Goal: Check status: Check status

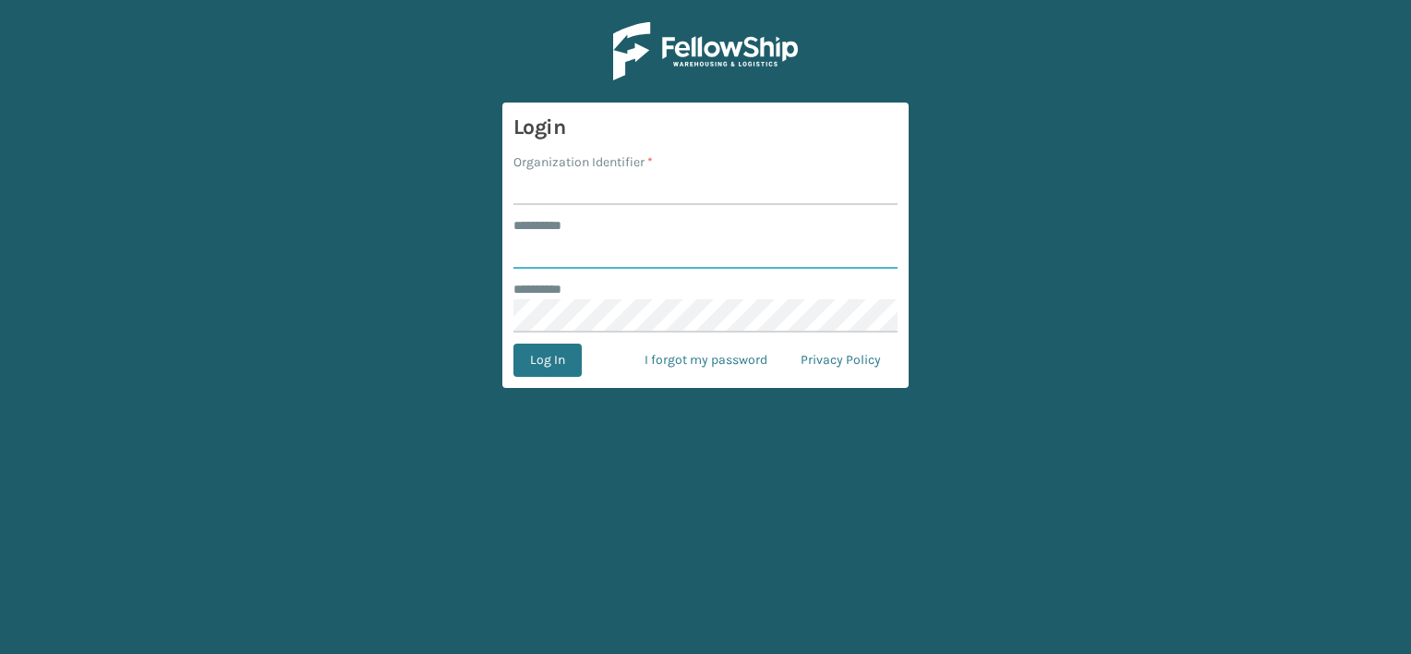
type input "***"
click at [591, 194] on input "Organization Identifier *" at bounding box center [705, 188] width 384 height 33
drag, startPoint x: 582, startPoint y: 188, endPoint x: 774, endPoint y: 184, distance: 192.1
click at [774, 184] on input "LIFESTYLE SOLUTIONS" at bounding box center [705, 188] width 384 height 33
type input "LIFESTYLE"
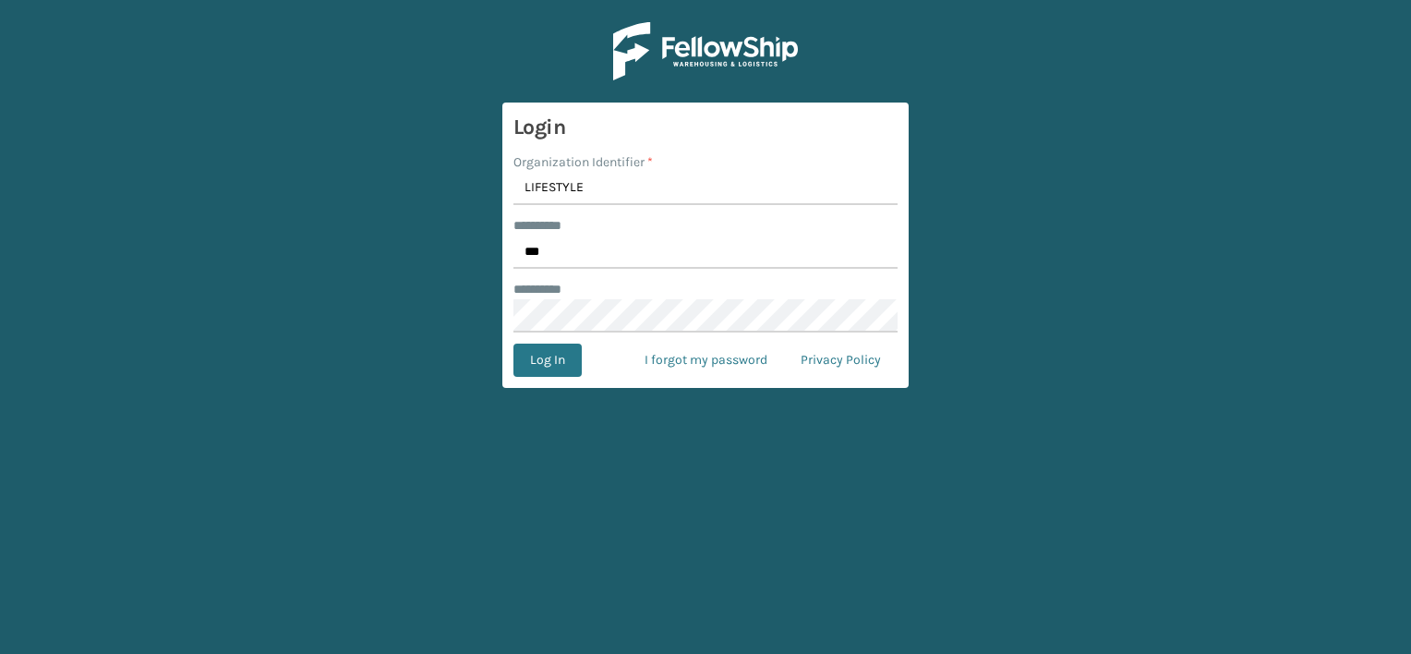
click at [556, 379] on form "Login Organization Identifier * LIFESTYLE ******** * *** ******** * Log In I fo…" at bounding box center [705, 244] width 406 height 285
click at [553, 356] on button "Log In" at bounding box center [547, 359] width 68 height 33
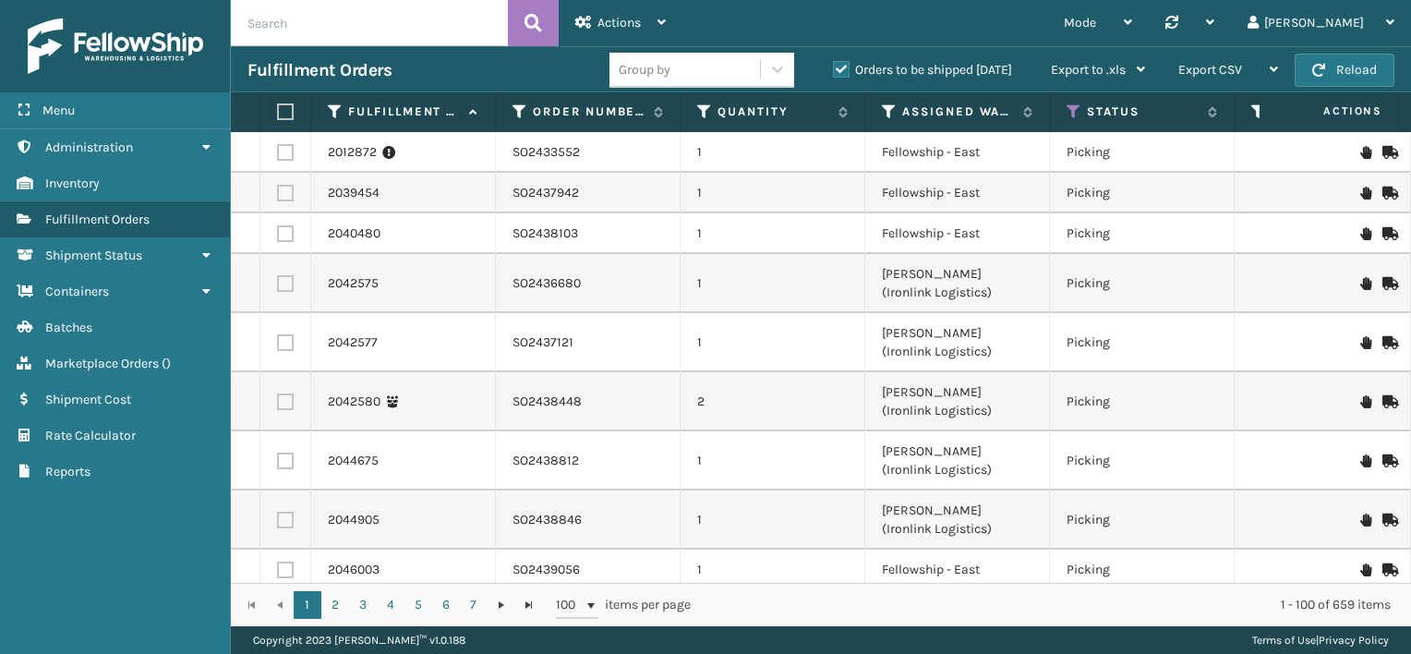
paste input "PO49699"
type input "PO49699"
click at [536, 17] on icon at bounding box center [533, 23] width 18 height 28
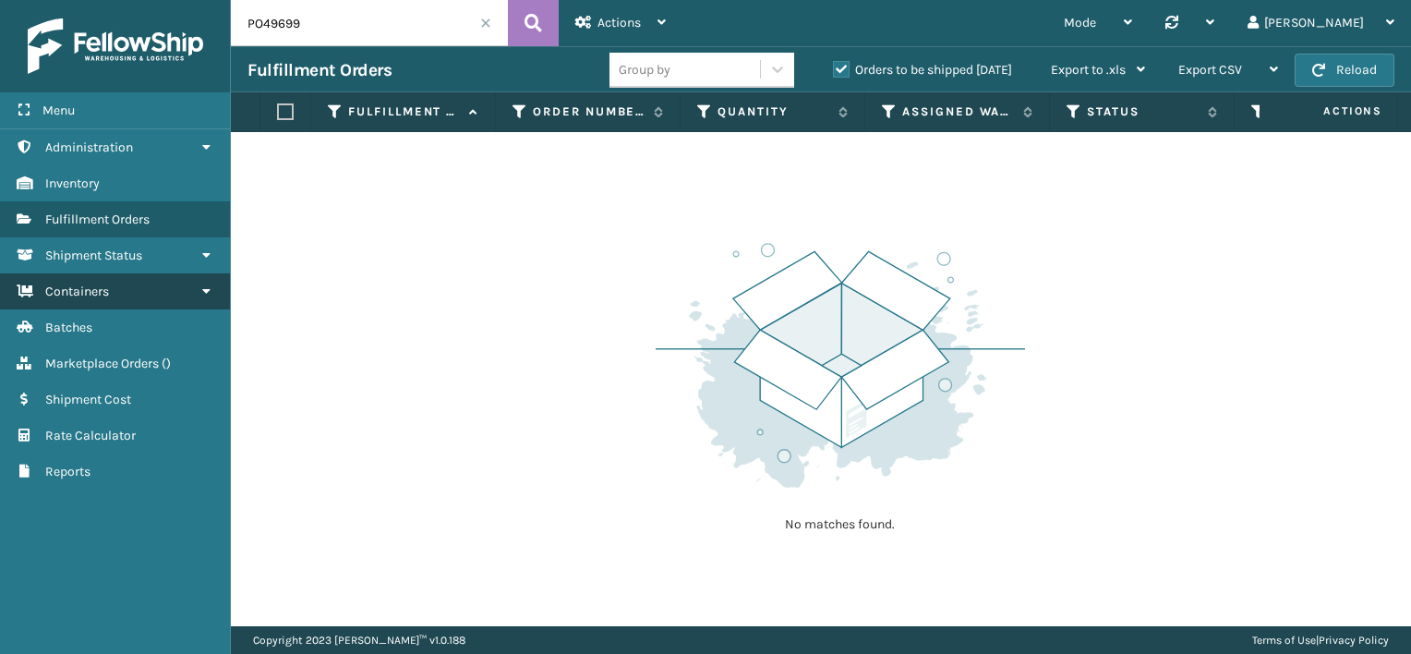
click at [116, 291] on link "Containers" at bounding box center [115, 291] width 230 height 36
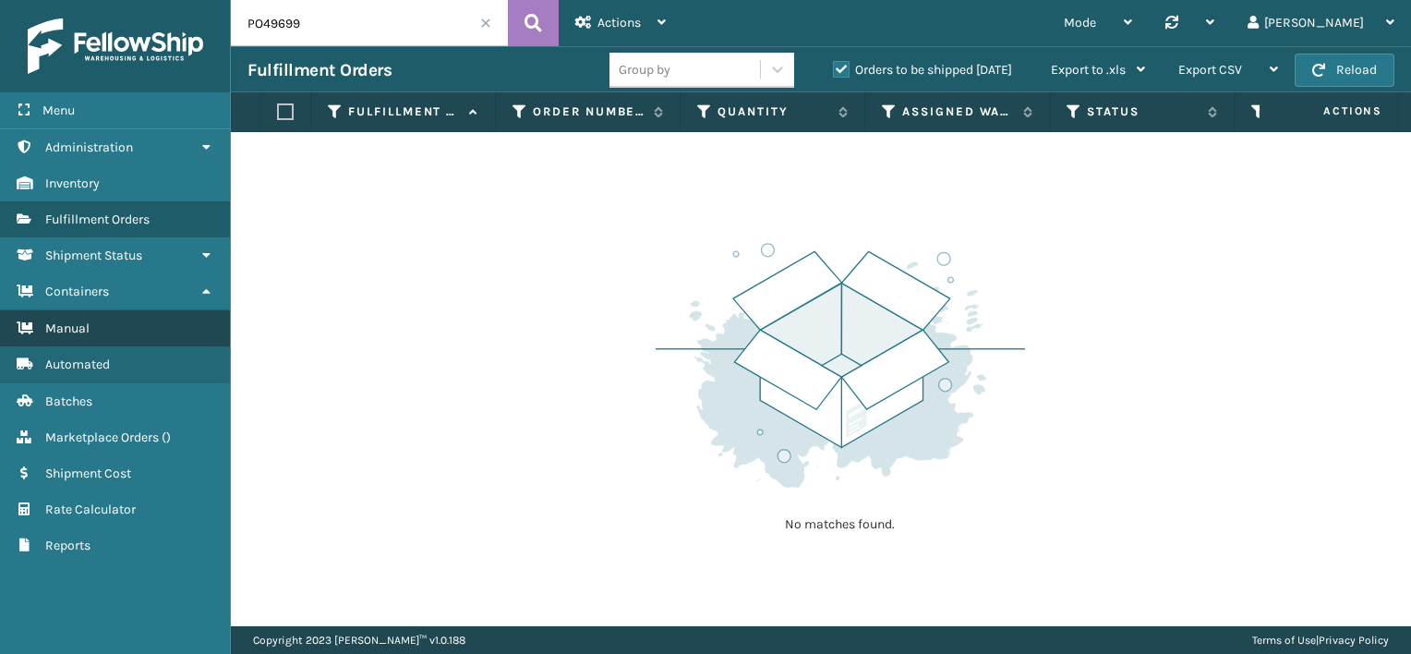
click at [122, 331] on link "Manual" at bounding box center [115, 328] width 230 height 36
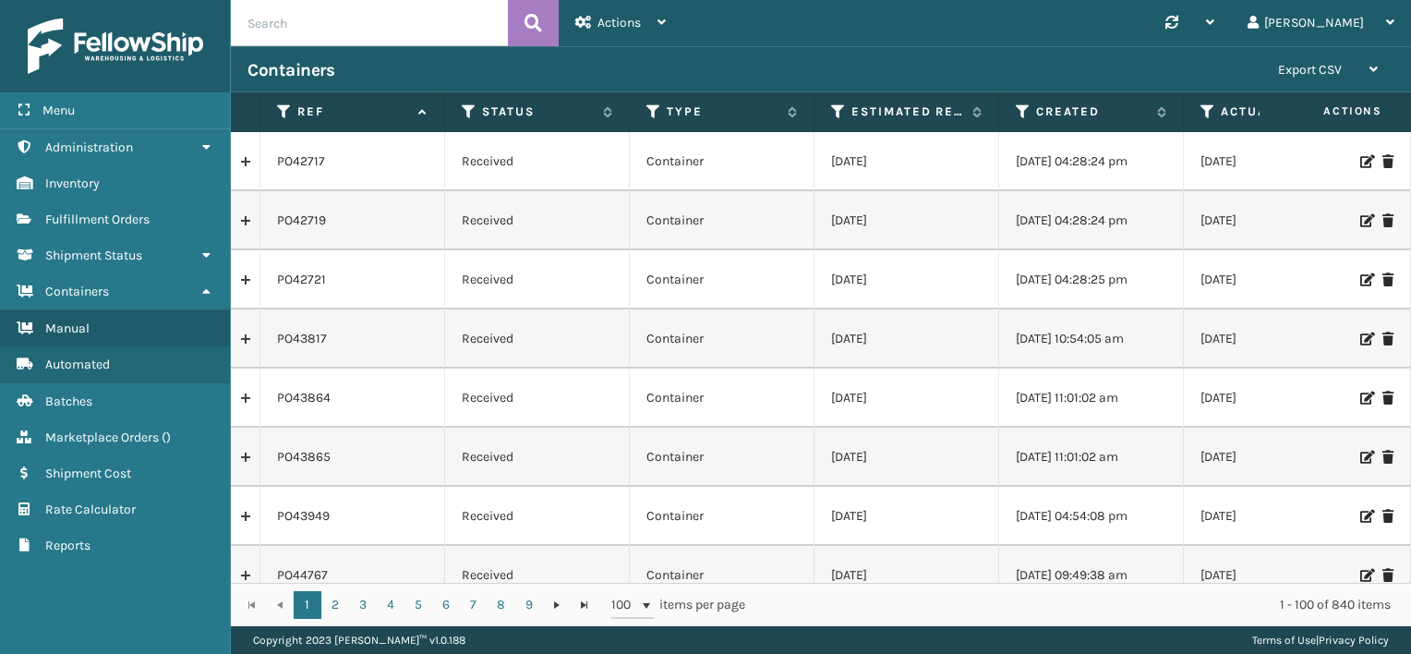
paste input "PO49699"
type input "PO49699"
click at [537, 15] on icon at bounding box center [533, 23] width 18 height 28
